Goal: Information Seeking & Learning: Learn about a topic

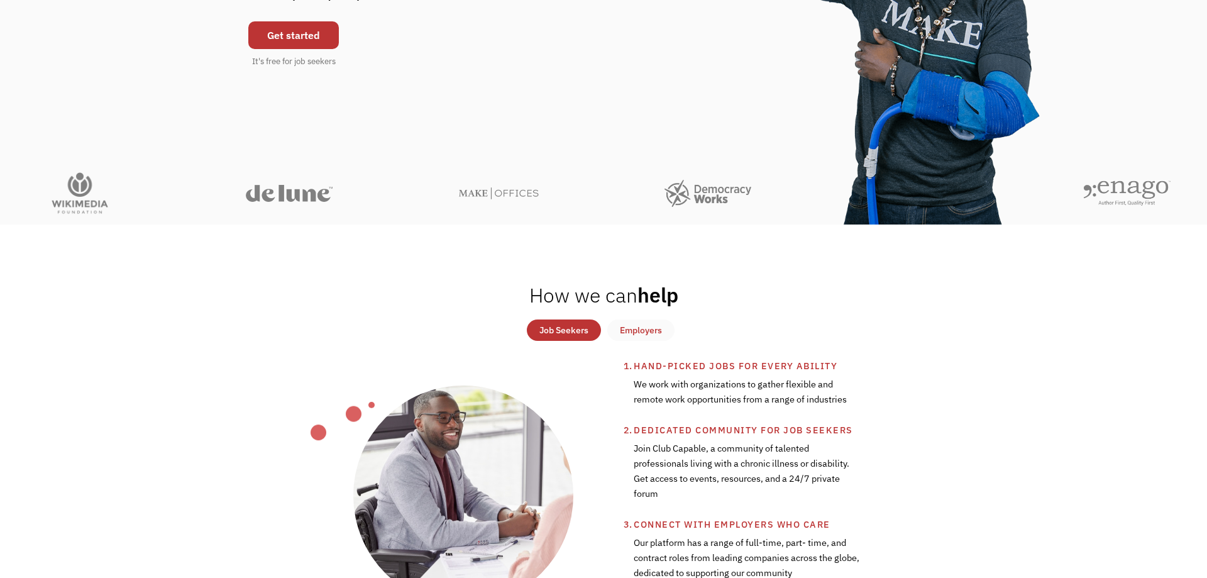
scroll to position [342, 0]
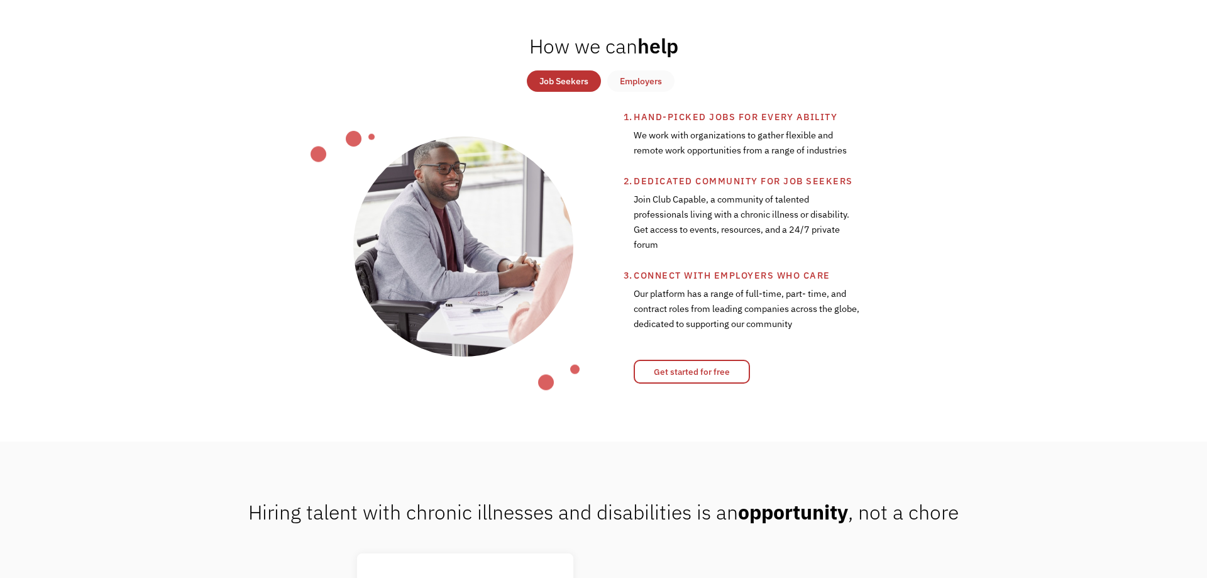
drag, startPoint x: 312, startPoint y: 168, endPoint x: 321, endPoint y: 229, distance: 61.6
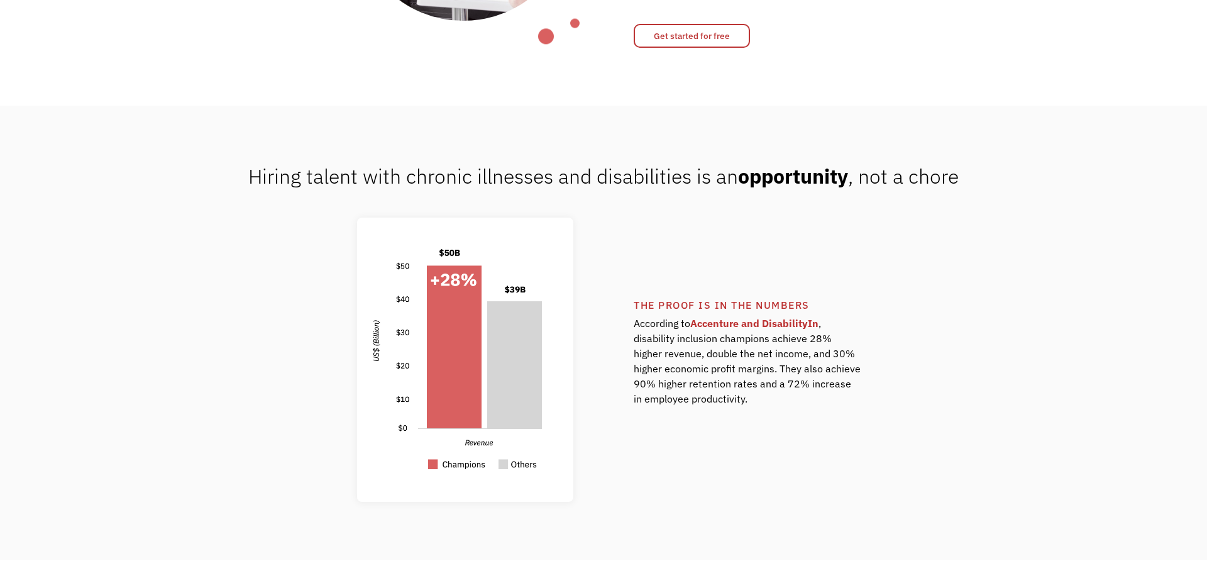
drag, startPoint x: 308, startPoint y: 223, endPoint x: 300, endPoint y: 297, distance: 75.2
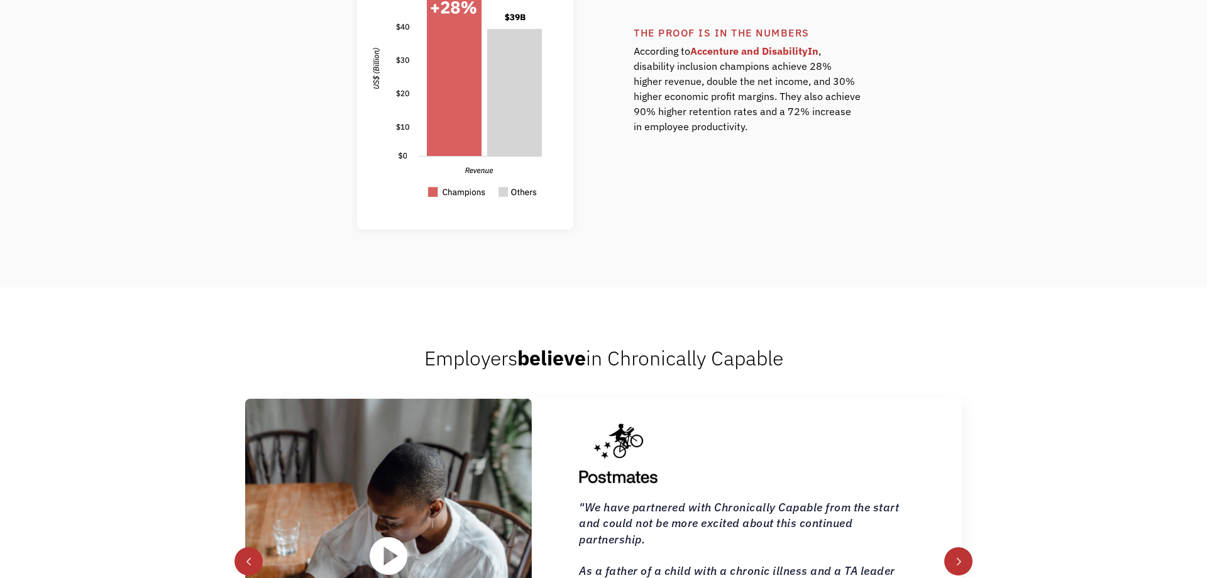
drag, startPoint x: 326, startPoint y: 210, endPoint x: 321, endPoint y: 266, distance: 56.2
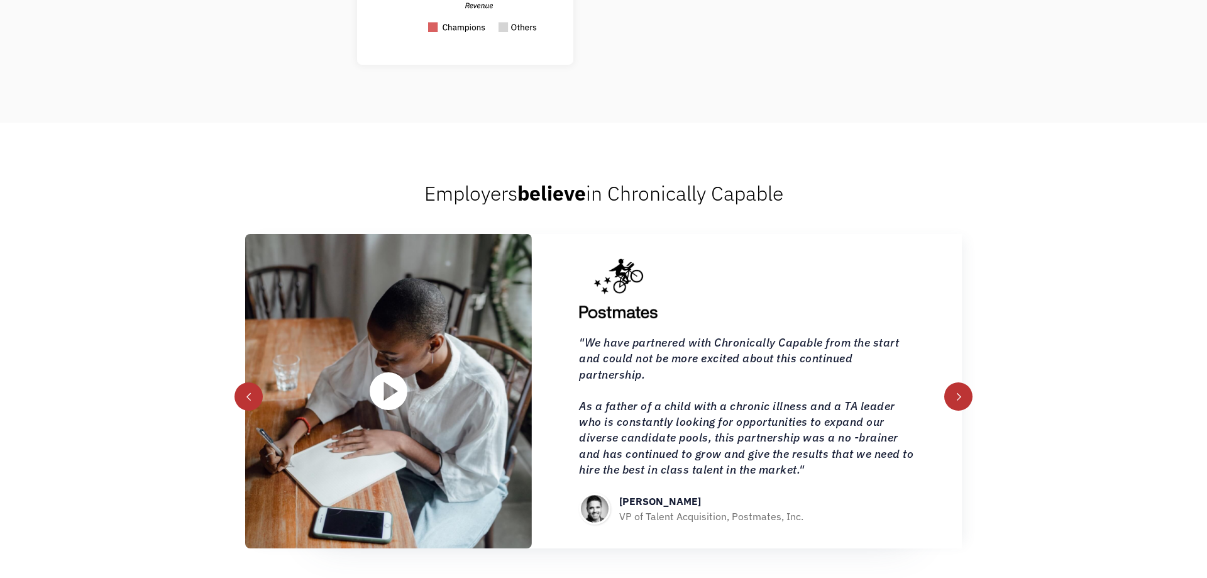
scroll to position [1342, 0]
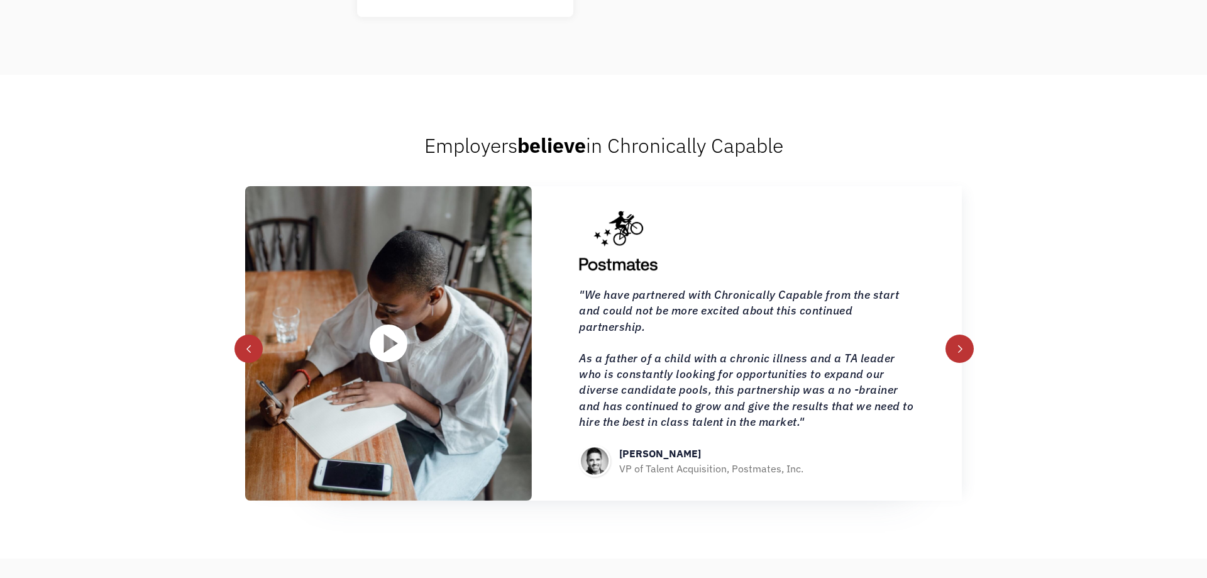
click at [948, 344] on div "next slide" at bounding box center [959, 348] width 28 height 28
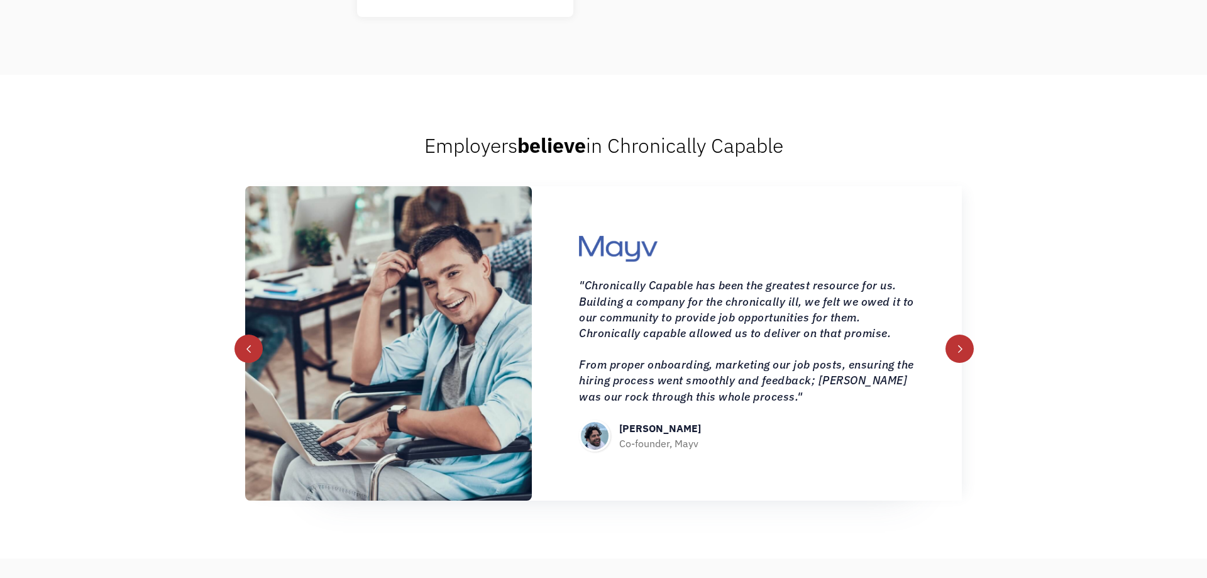
click at [948, 344] on div "next slide" at bounding box center [959, 348] width 28 height 28
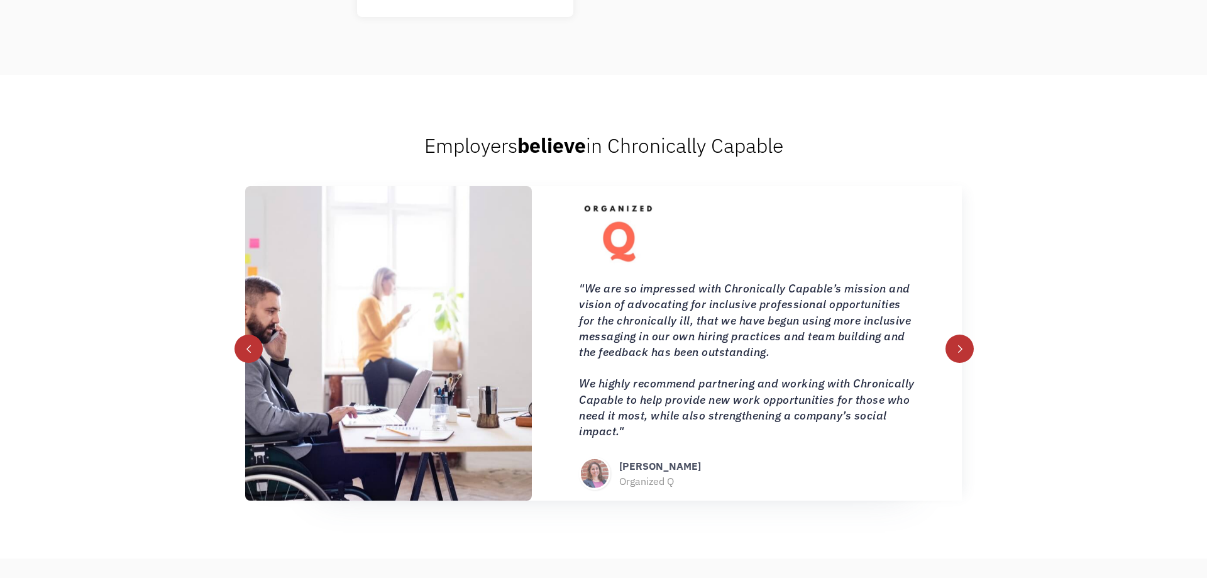
click at [948, 344] on div "next slide" at bounding box center [959, 348] width 28 height 28
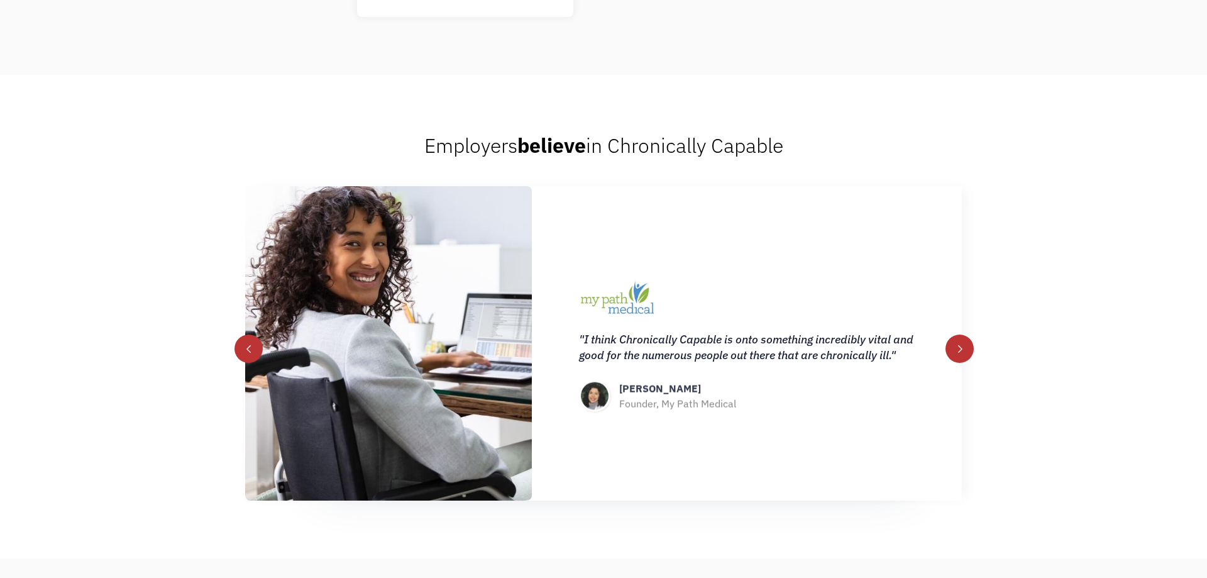
click at [948, 344] on div "next slide" at bounding box center [959, 348] width 28 height 28
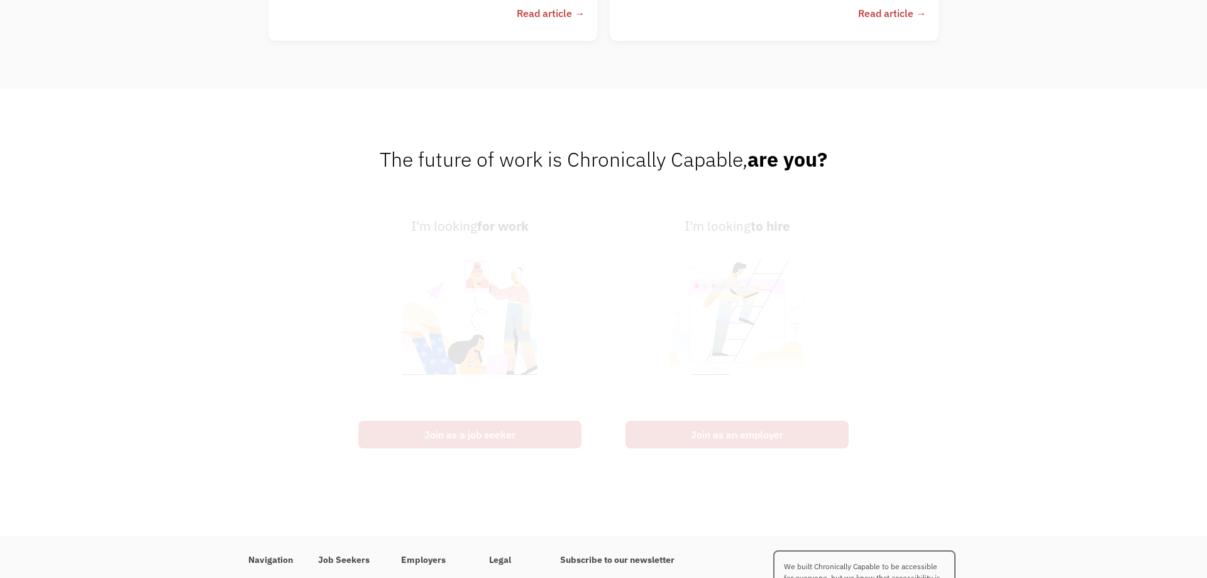
drag, startPoint x: 607, startPoint y: 237, endPoint x: 634, endPoint y: 415, distance: 180.5
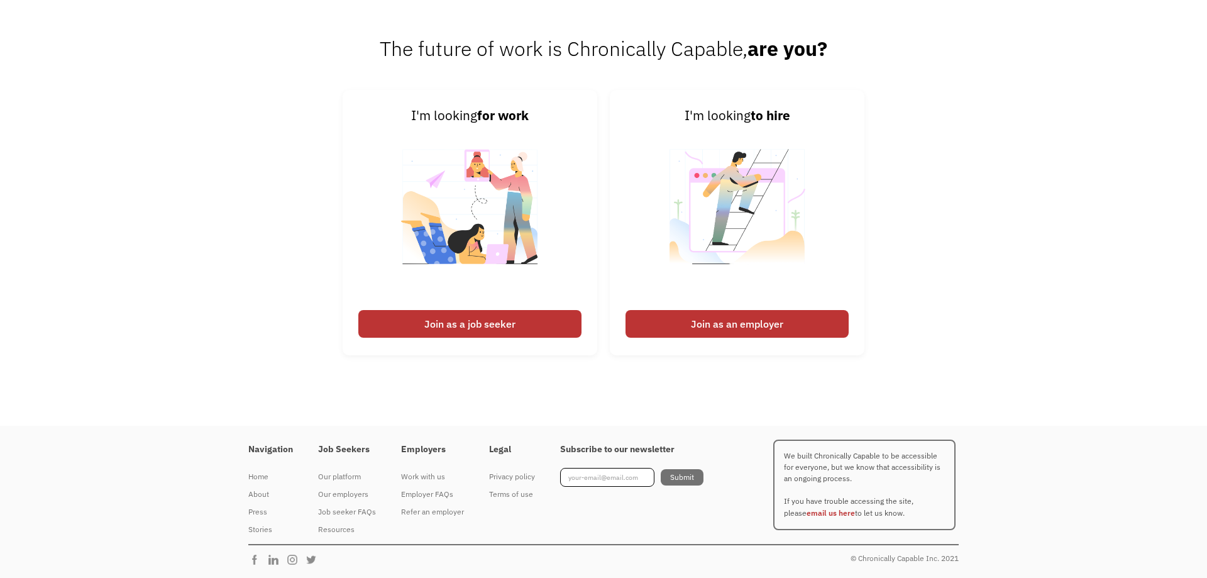
scroll to position [3159, 0]
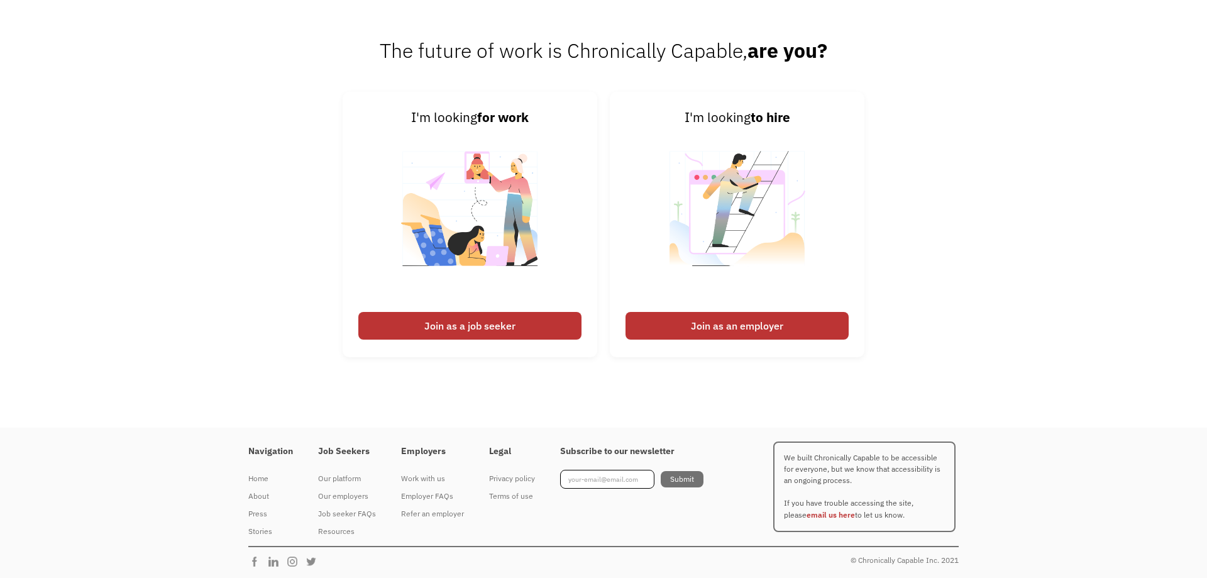
drag, startPoint x: 614, startPoint y: 380, endPoint x: 597, endPoint y: 361, distance: 25.8
click at [536, 323] on div "Join as a job seeker" at bounding box center [469, 326] width 223 height 28
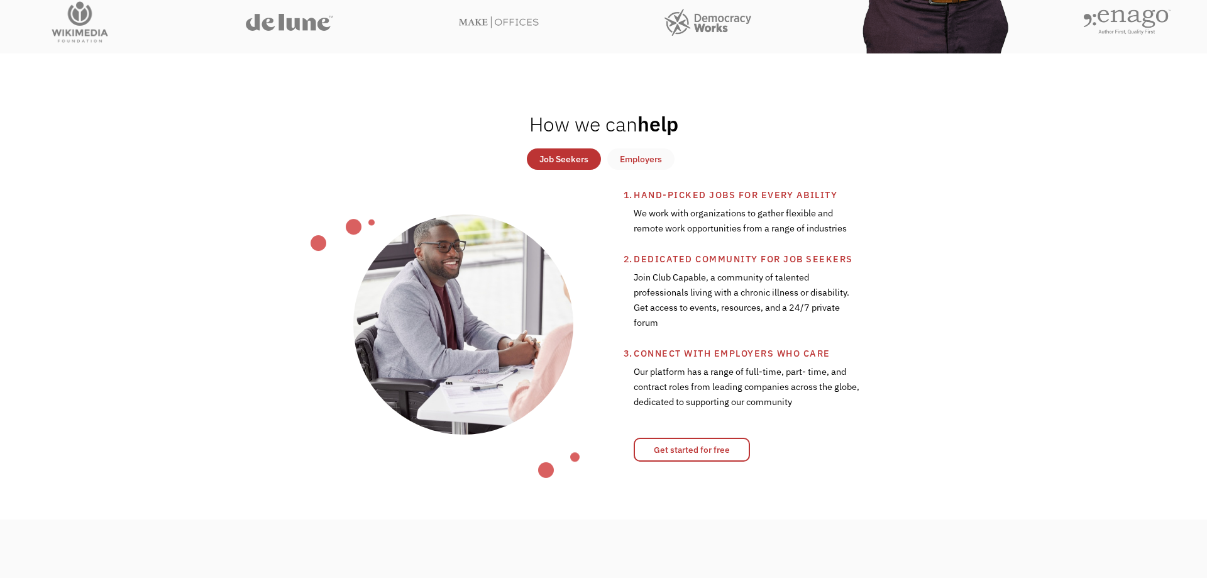
scroll to position [0, 0]
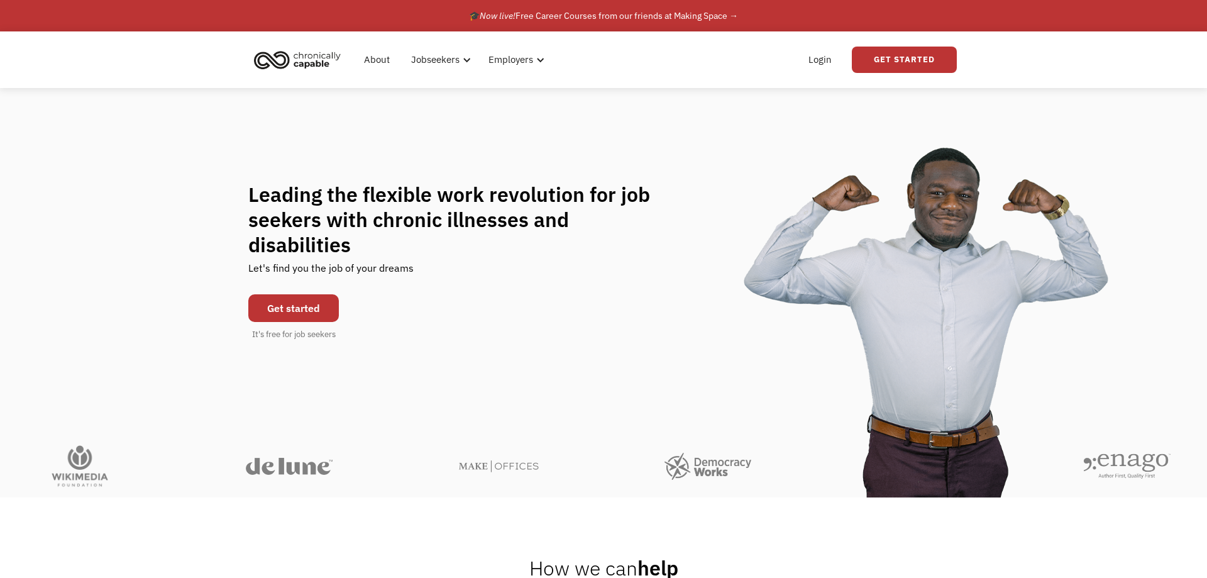
drag, startPoint x: 337, startPoint y: 410, endPoint x: 428, endPoint y: 107, distance: 316.4
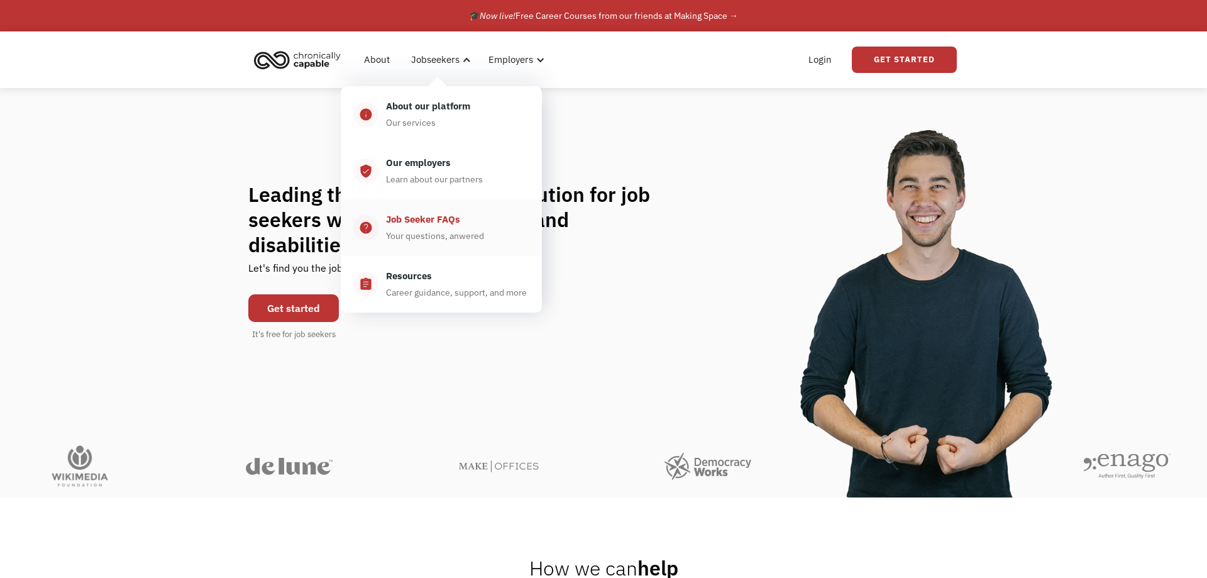
click at [418, 235] on div "Your questions, anwered" at bounding box center [435, 235] width 98 height 15
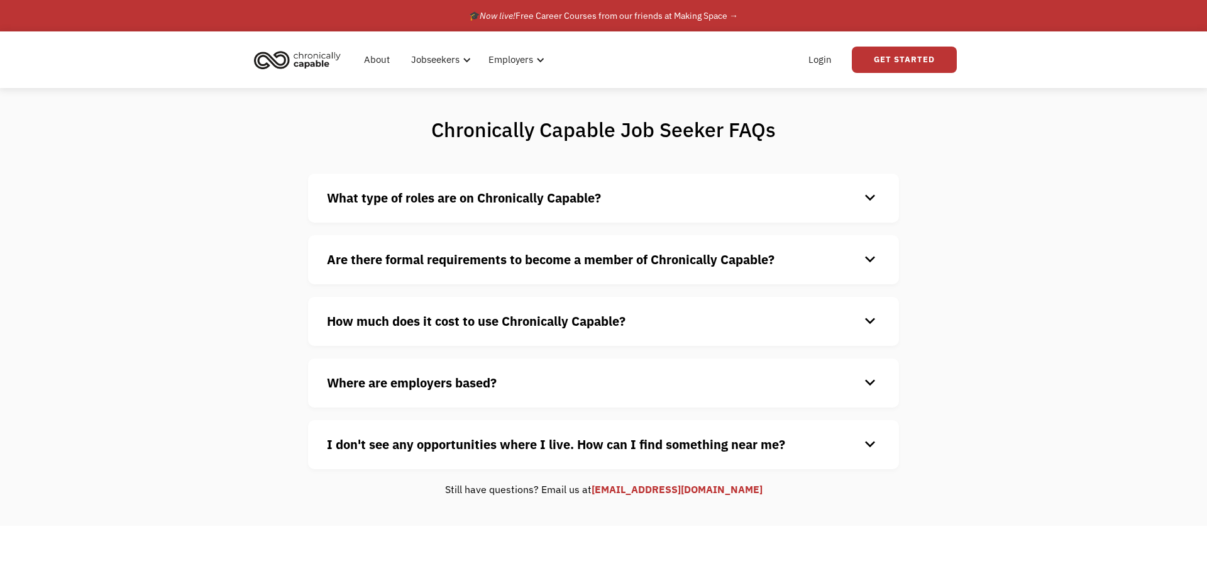
click at [476, 214] on div "What type of roles are on Chronically Capable? keyboard_arrow_down We offer a r…" at bounding box center [603, 197] width 591 height 49
click at [485, 201] on strong "What type of roles are on Chronically Capable?" at bounding box center [464, 197] width 274 height 17
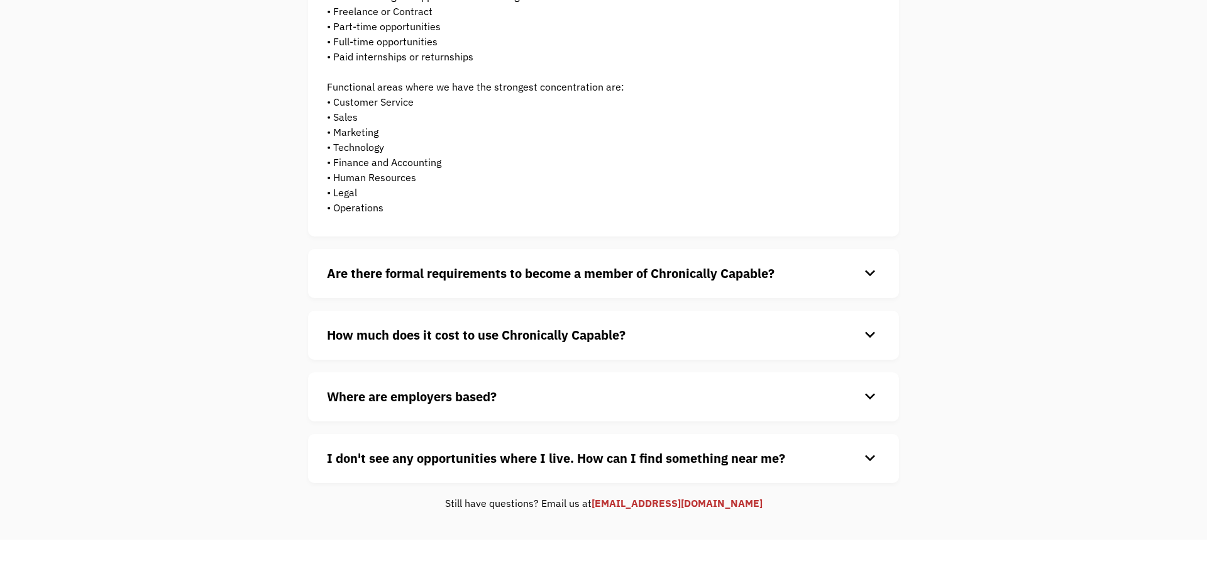
scroll to position [256, 0]
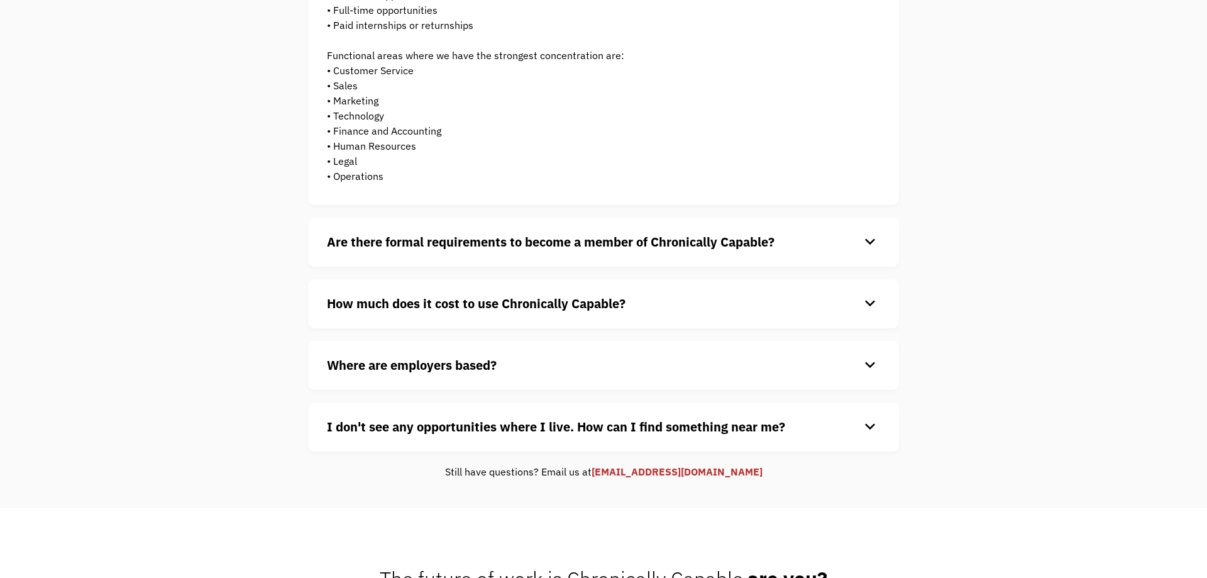
click at [531, 251] on div "Are there formal requirements to become a member of Chronically Capable? keyboa…" at bounding box center [603, 241] width 591 height 49
click at [532, 246] on strong "Are there formal requirements to become a member of Chronically Capable?" at bounding box center [551, 241] width 448 height 17
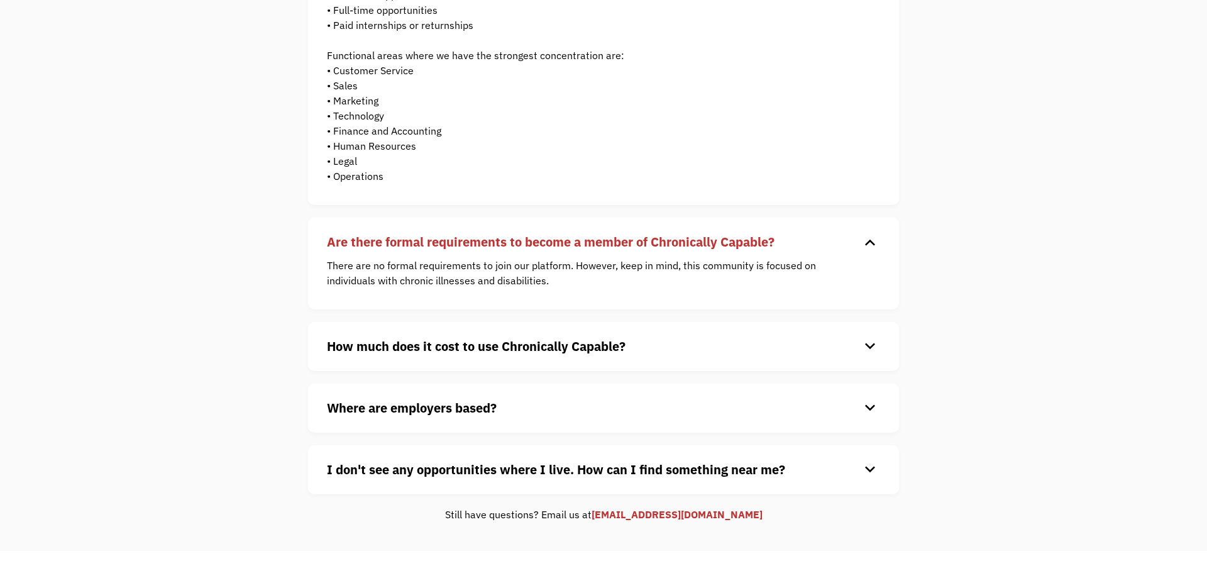
click at [580, 346] on strong "How much does it cost to use Chronically Capable?" at bounding box center [476, 346] width 299 height 17
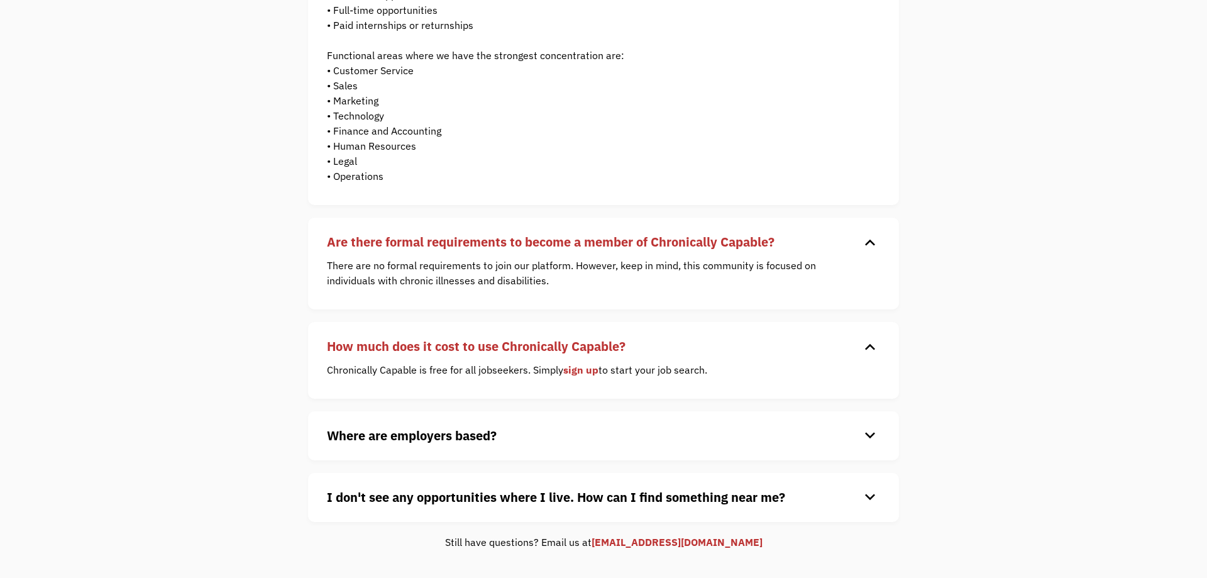
click at [576, 428] on h4 "Where are employers based?" at bounding box center [593, 435] width 533 height 19
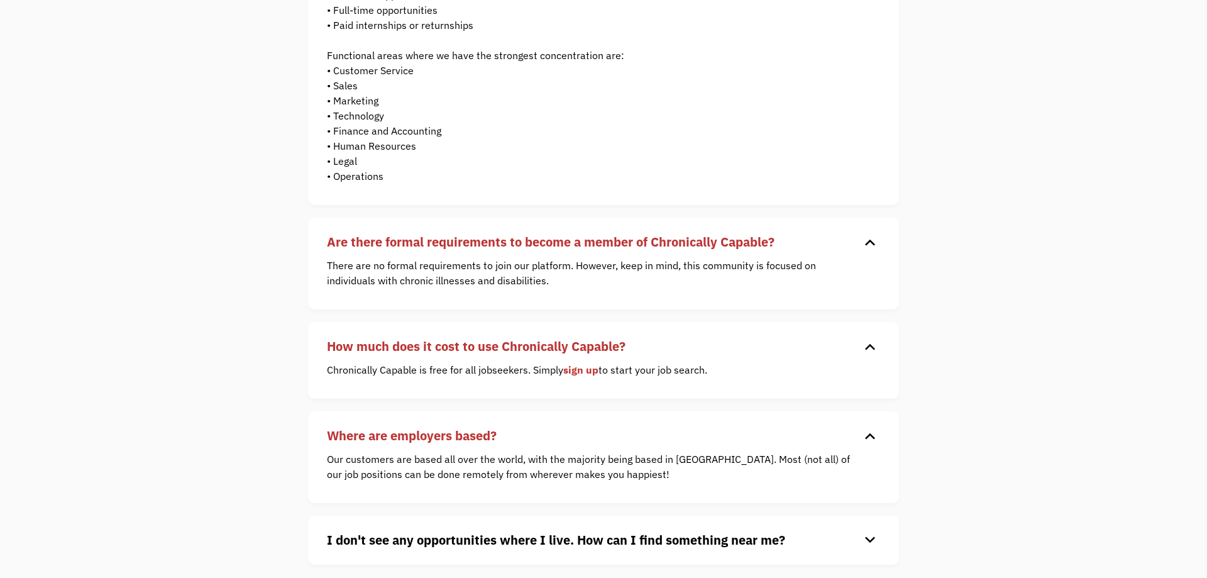
scroll to position [513, 0]
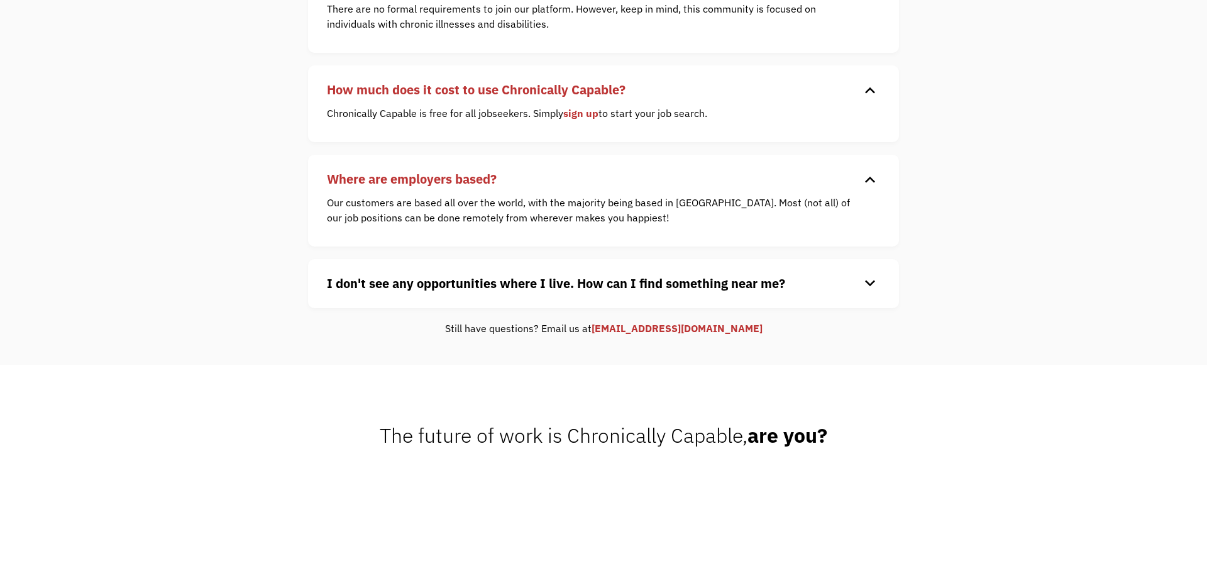
click at [616, 286] on strong "I don't see any opportunities where I live. How can I find something near me?" at bounding box center [556, 283] width 458 height 17
